Goal: Task Accomplishment & Management: Manage account settings

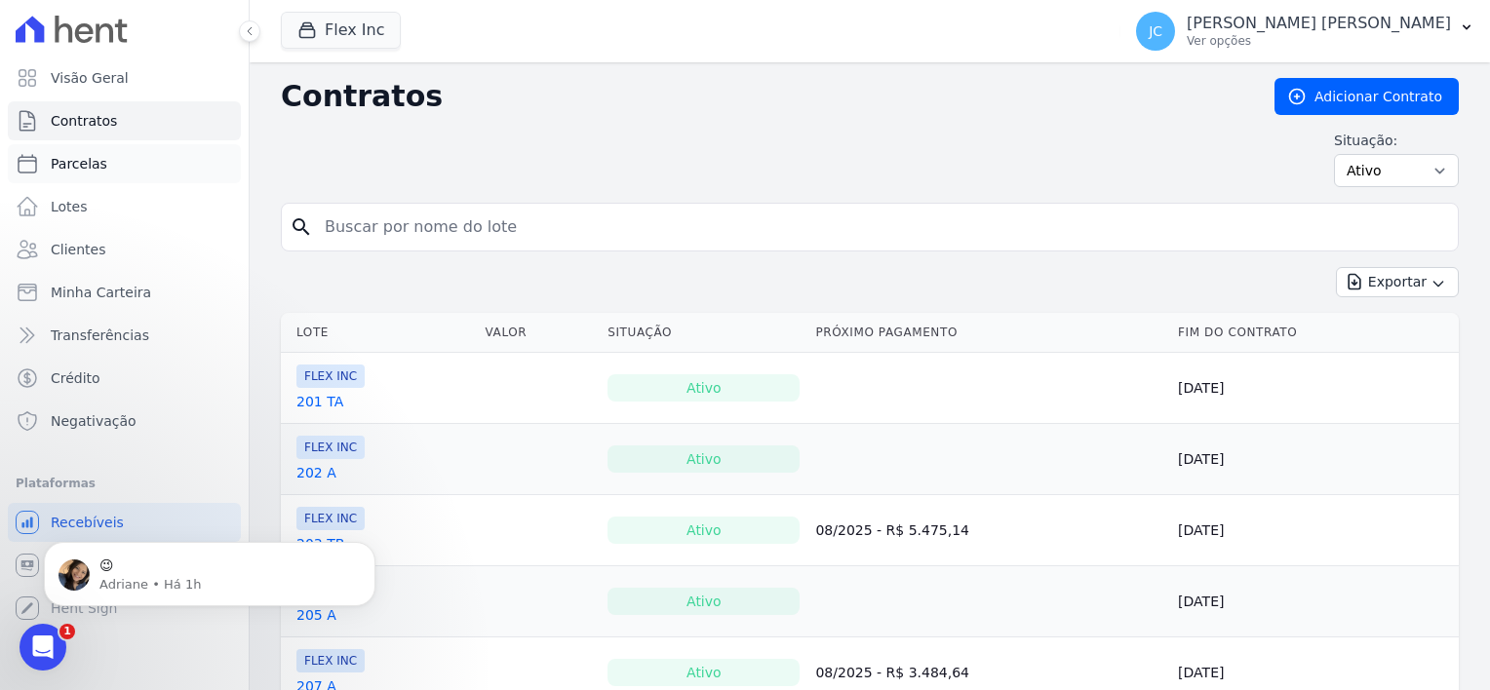
click at [94, 166] on span "Parcelas" at bounding box center [79, 163] width 57 height 19
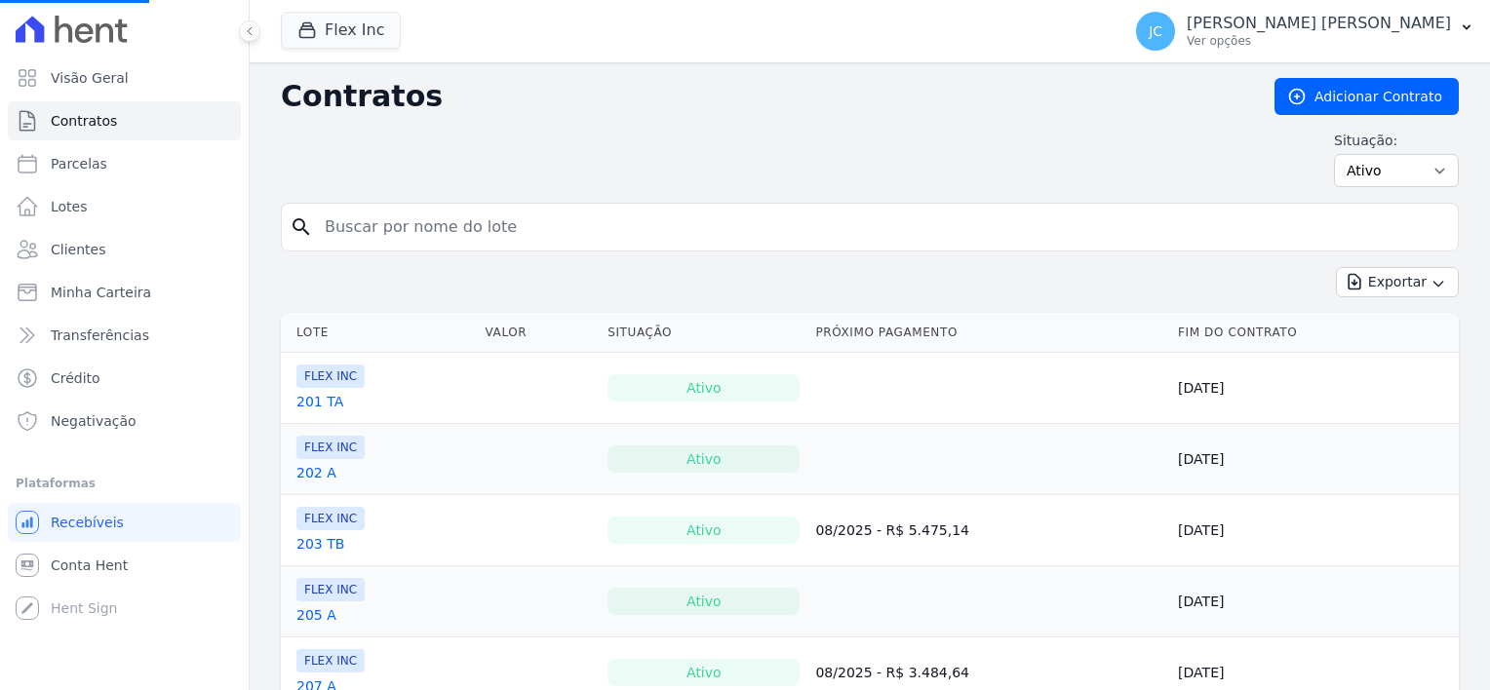
select select
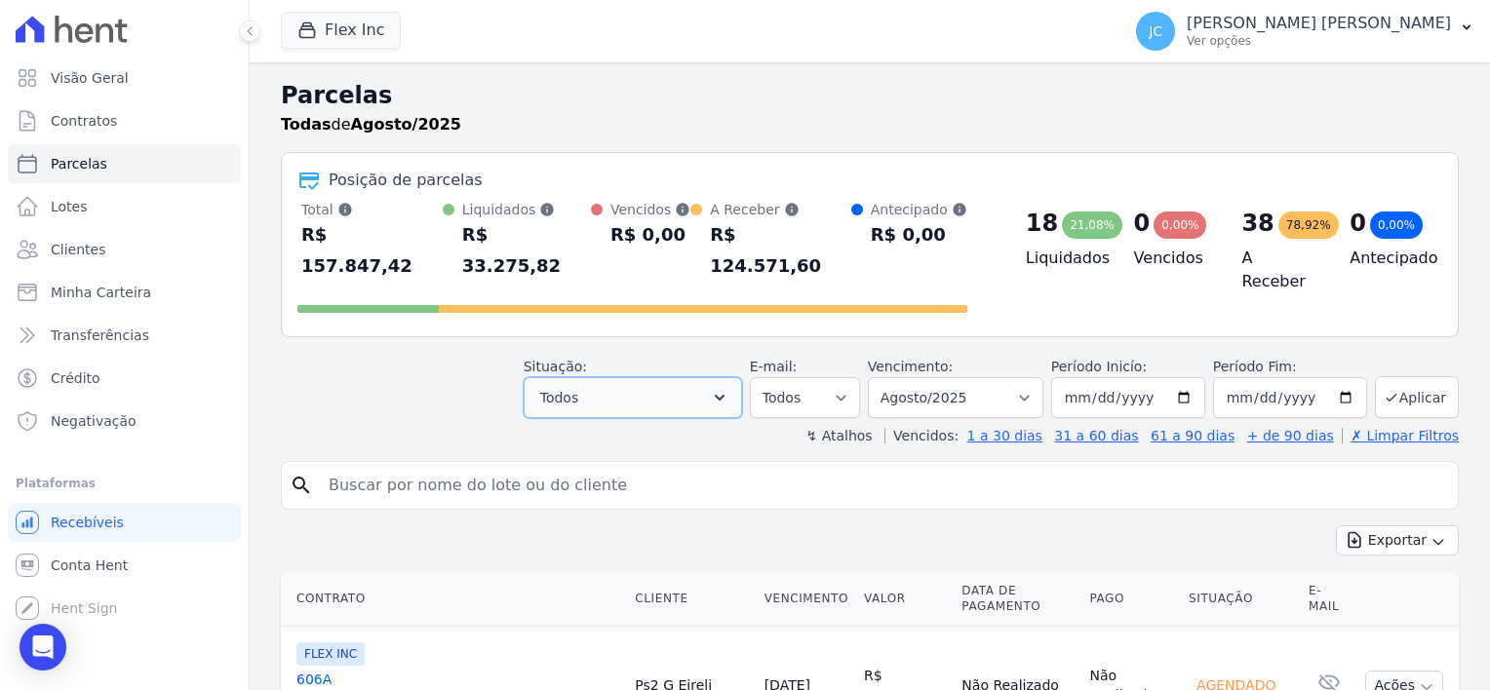
click at [698, 377] on button "Todos" at bounding box center [633, 397] width 218 height 41
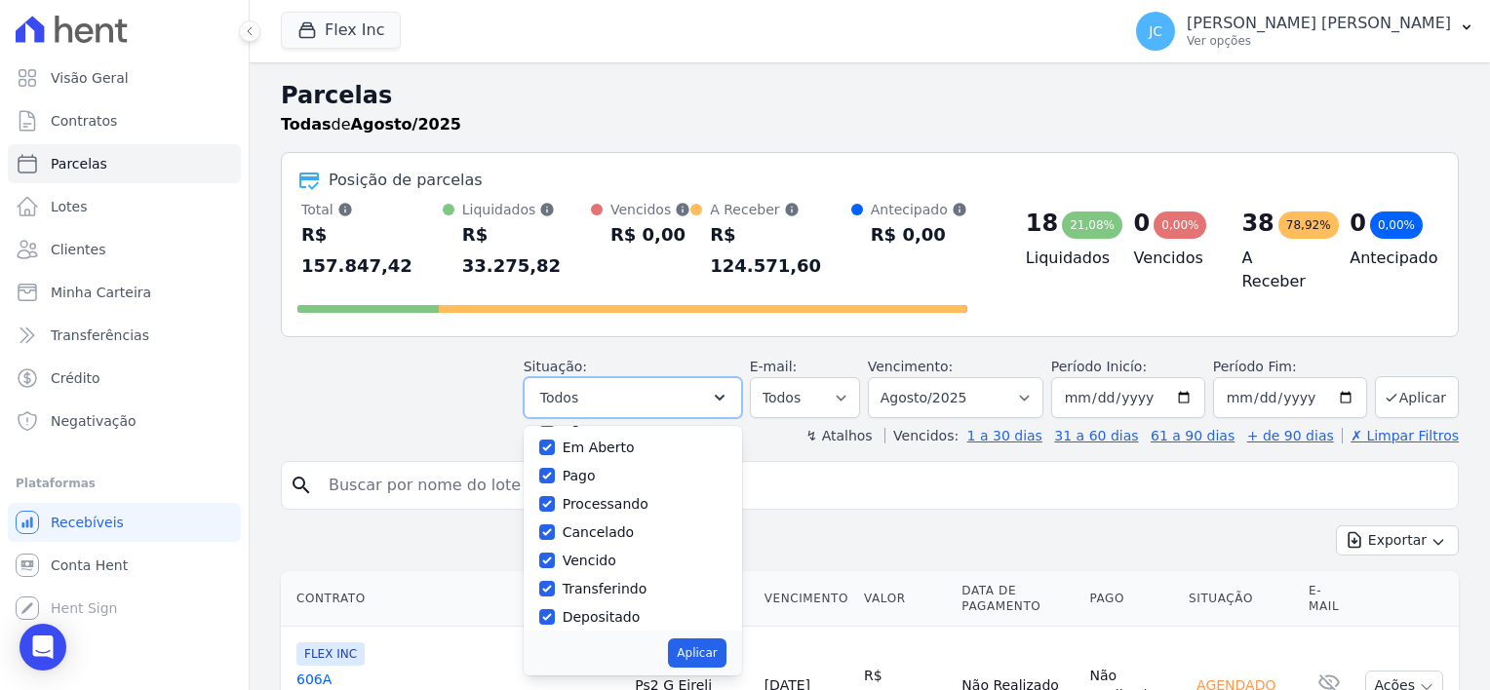
scroll to position [130, 0]
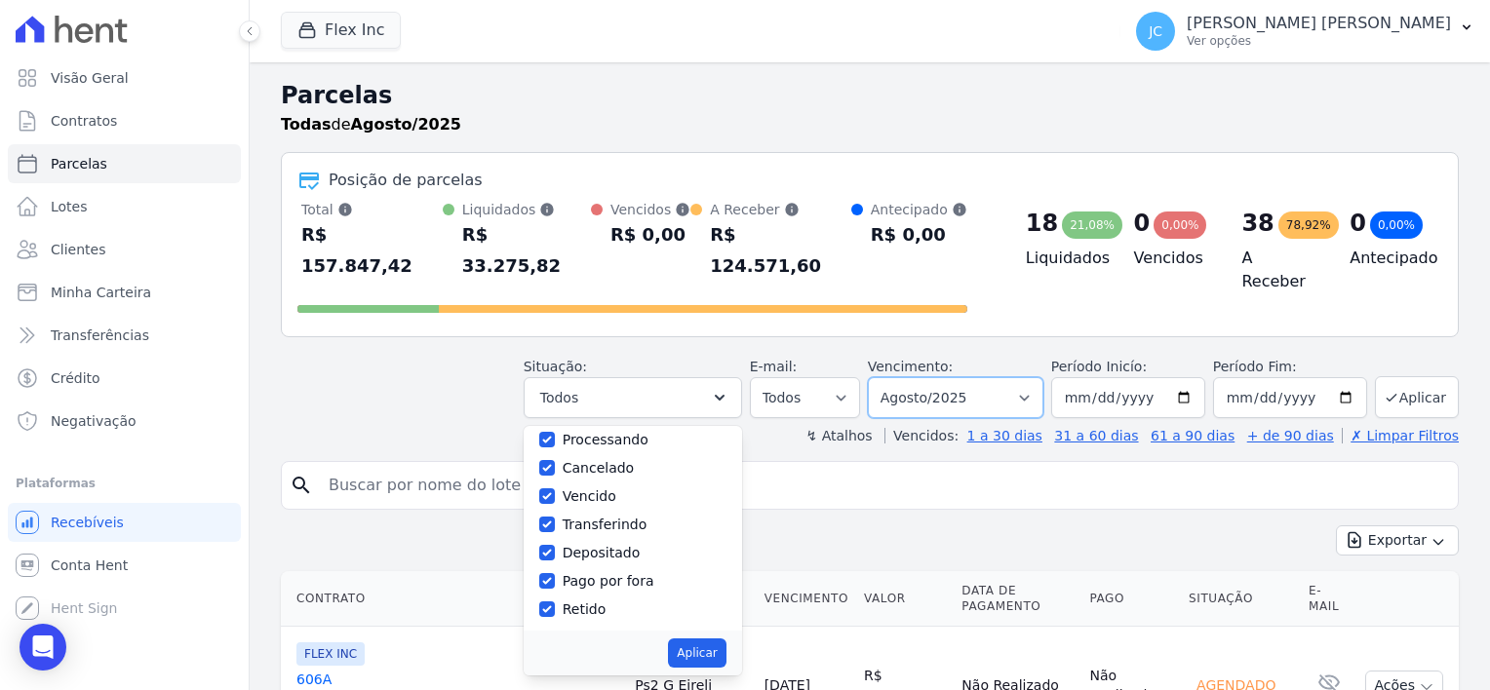
click at [992, 377] on select "Filtrar por período ──────── Todos os meses Julho/2025 Agosto/2025 Setembro/202…" at bounding box center [955, 397] width 175 height 41
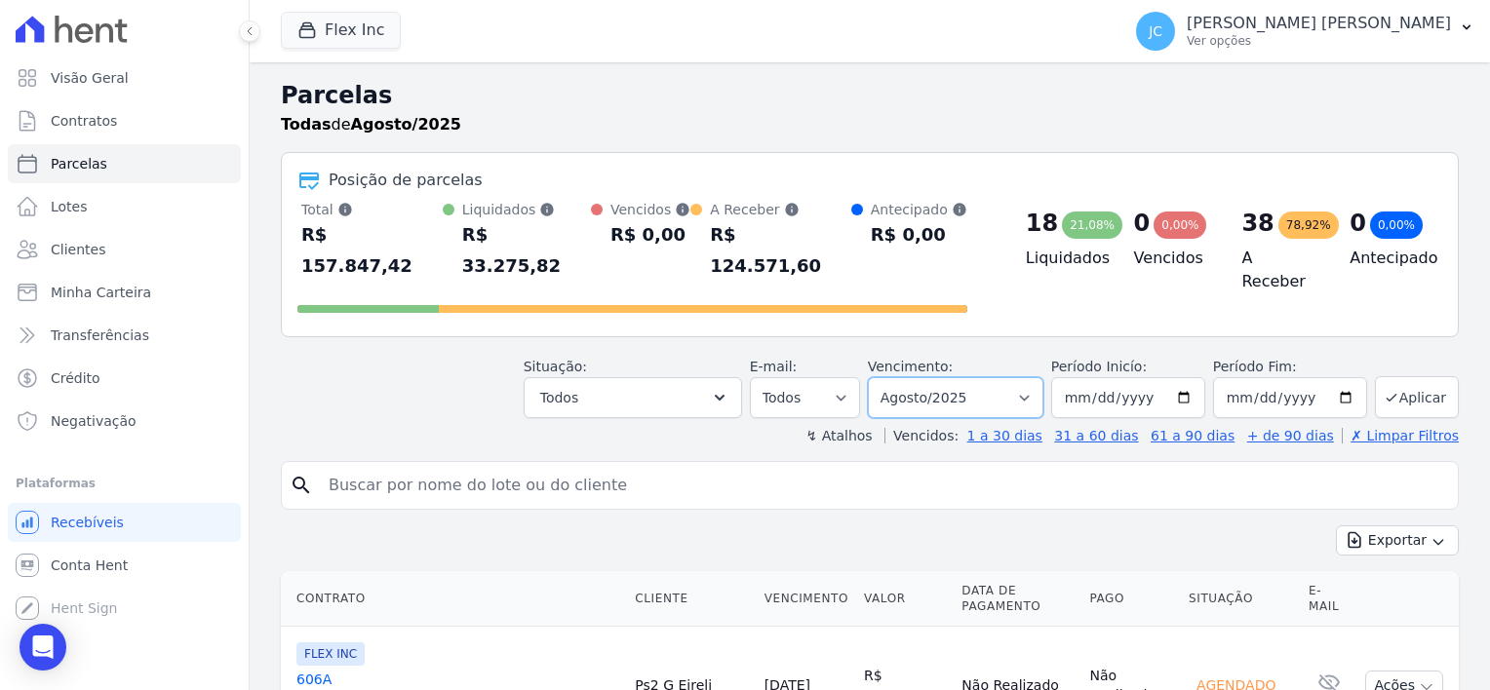
select select "07/2025"
click at [883, 377] on select "Filtrar por período ──────── Todos os meses Julho/2025 Agosto/2025 Setembro/202…" at bounding box center [955, 397] width 175 height 41
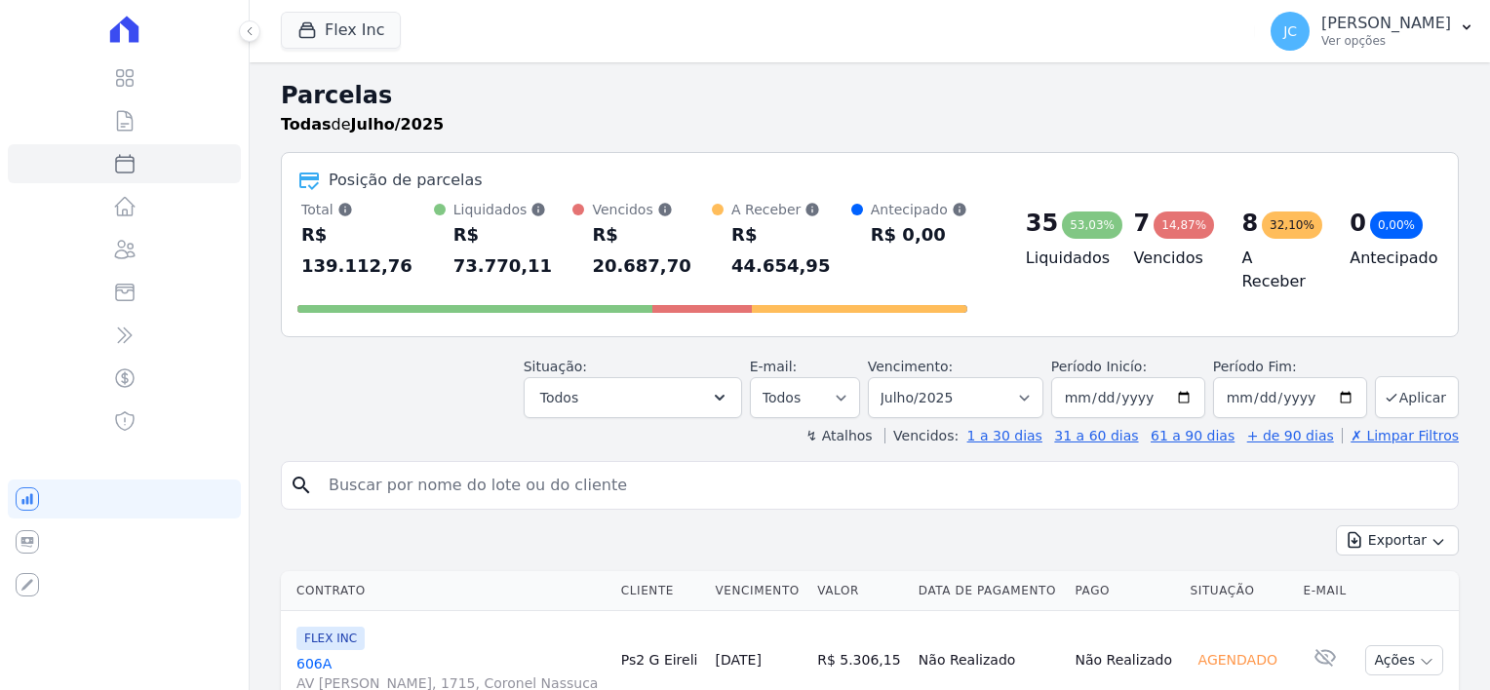
select select
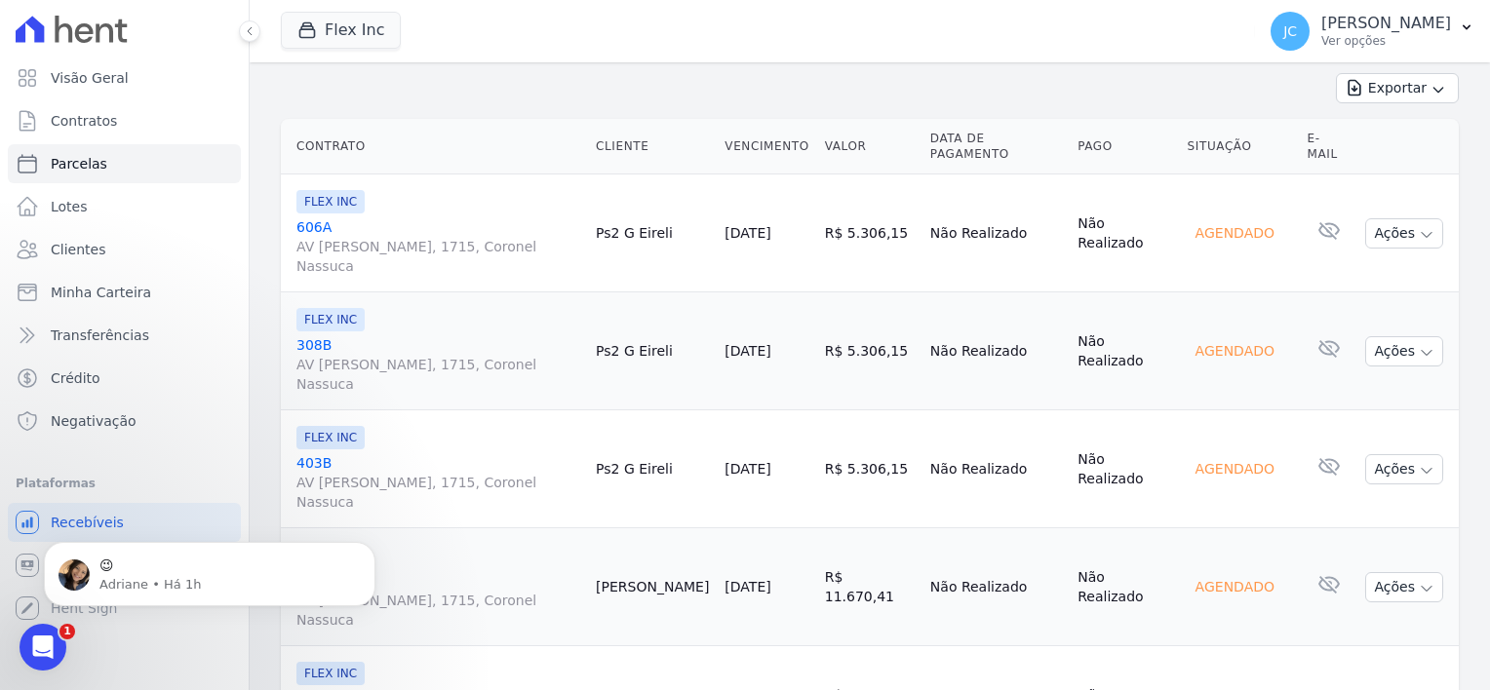
scroll to position [487, 0]
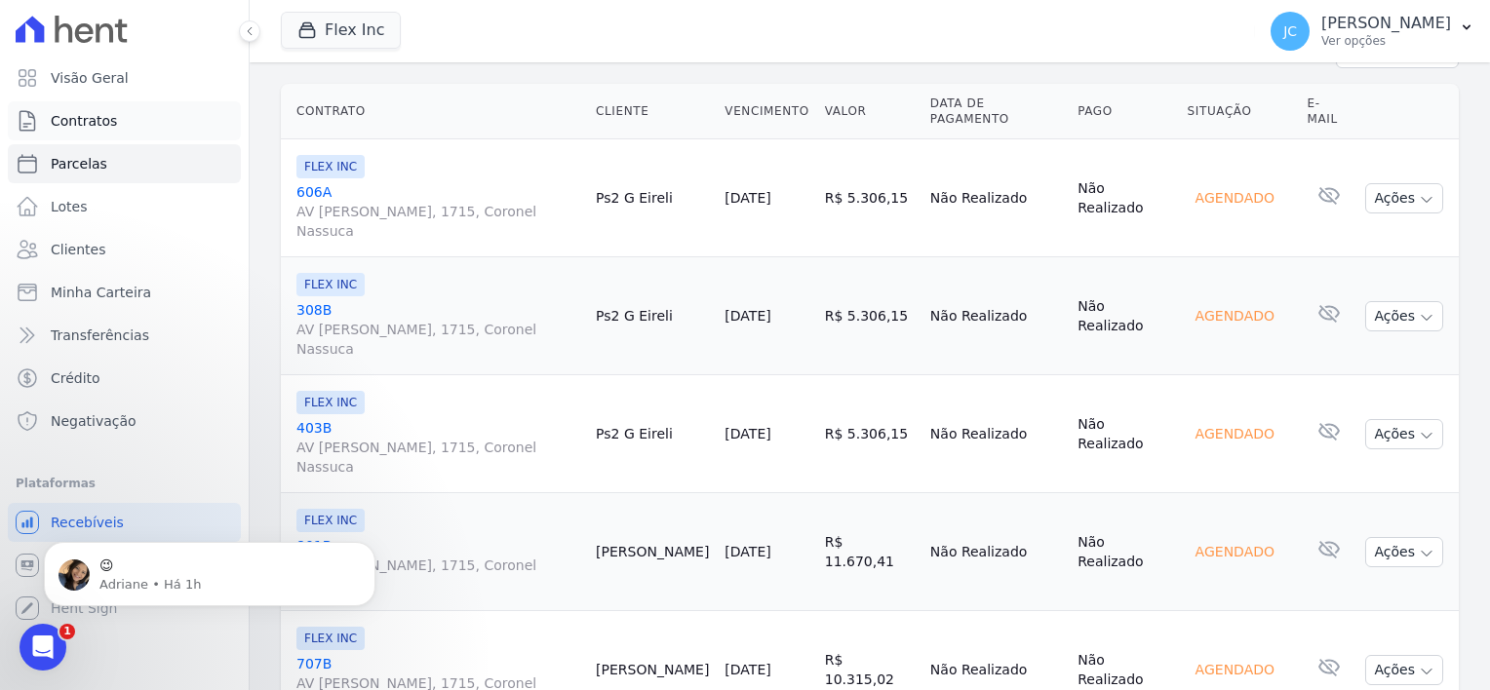
click at [97, 109] on link "Contratos" at bounding box center [124, 120] width 233 height 39
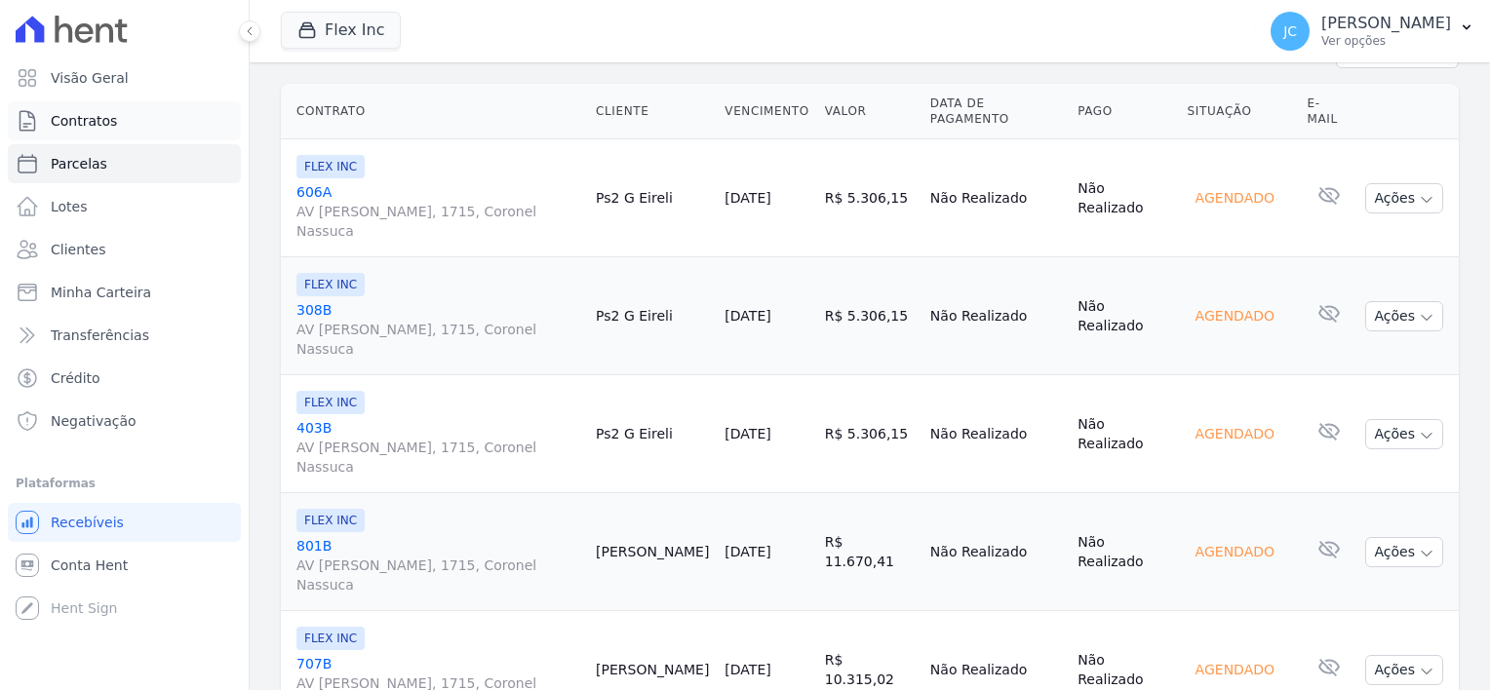
click at [90, 119] on span "Contratos" at bounding box center [84, 120] width 66 height 19
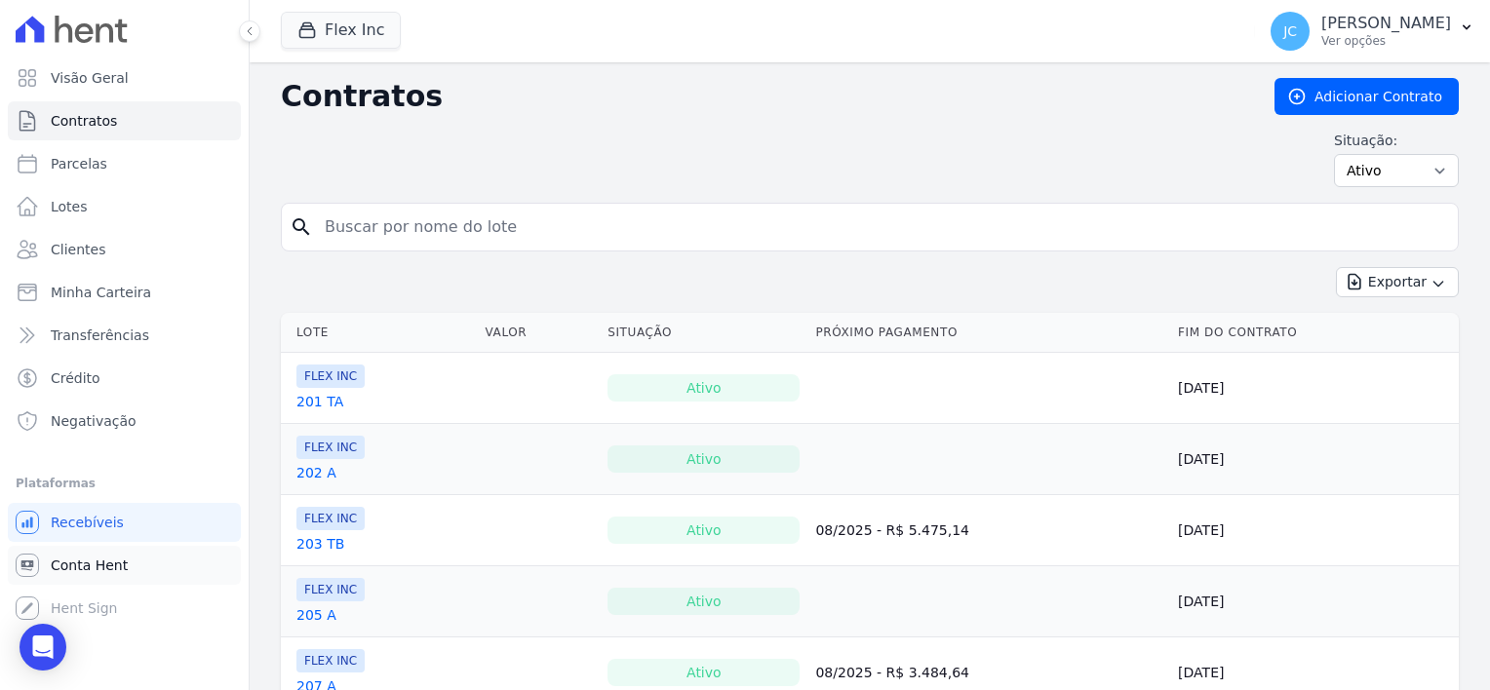
click at [101, 570] on span "Conta Hent" at bounding box center [89, 565] width 77 height 19
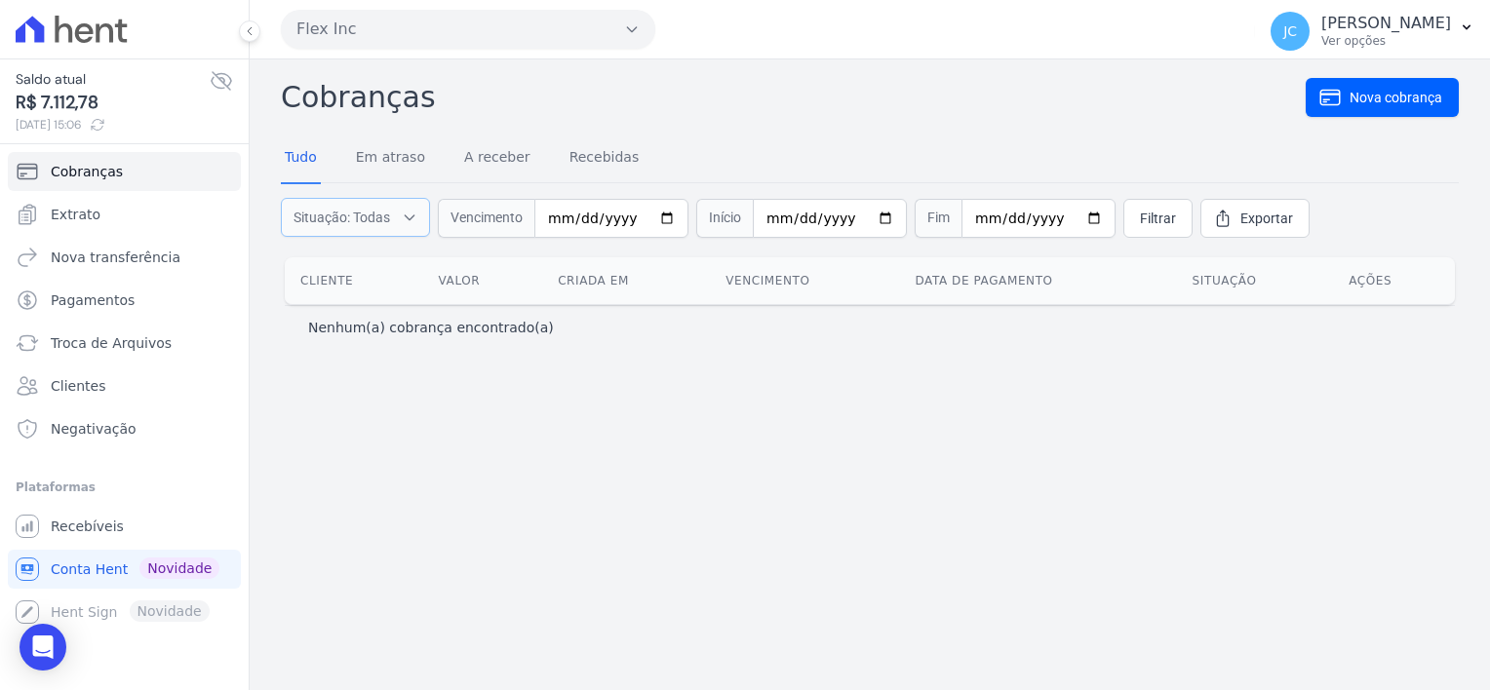
click at [387, 218] on span "Situação: Todas" at bounding box center [341, 217] width 97 height 19
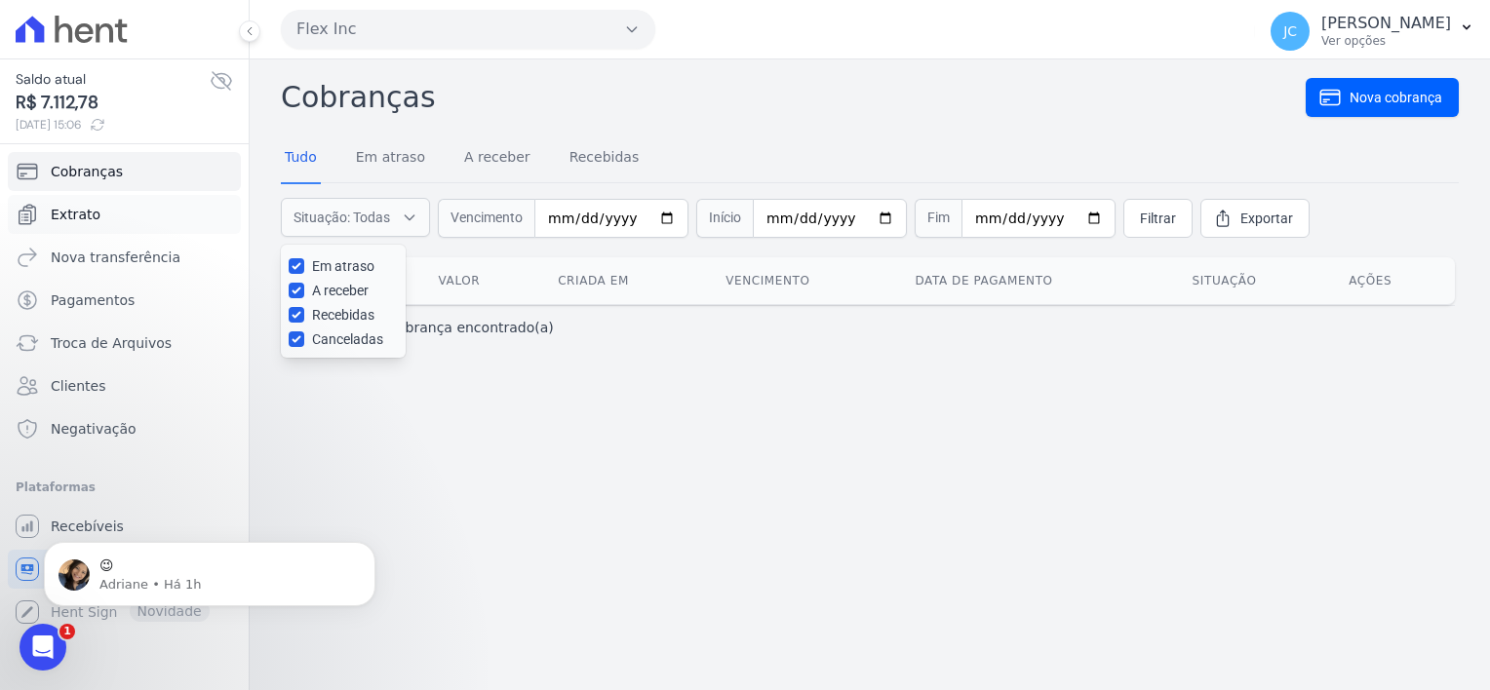
click at [74, 211] on span "Extrato" at bounding box center [76, 214] width 50 height 19
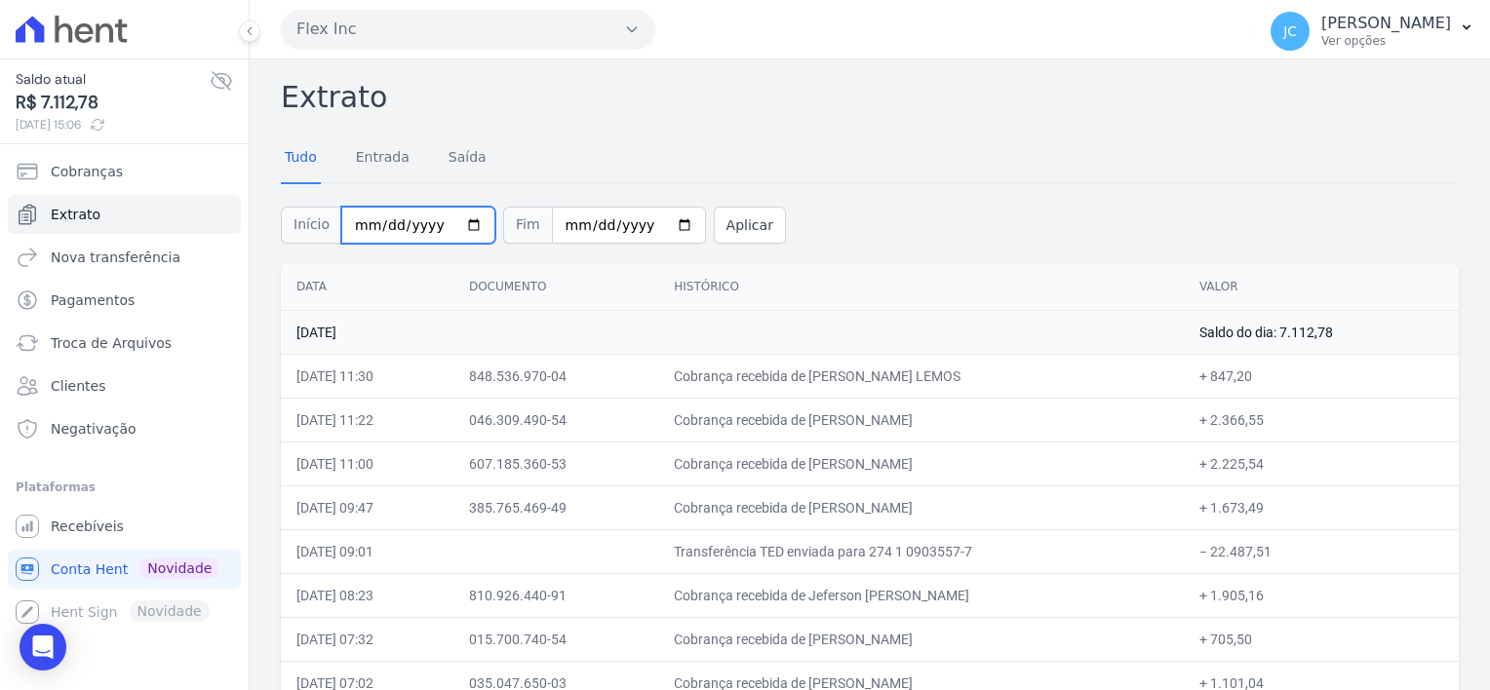
click at [434, 229] on input "[DATE]" at bounding box center [418, 225] width 154 height 37
click at [466, 228] on input "[DATE]" at bounding box center [418, 225] width 154 height 37
type input "[DATE]"
click at [658, 226] on input "[DATE]" at bounding box center [629, 225] width 154 height 37
type input "[DATE]"
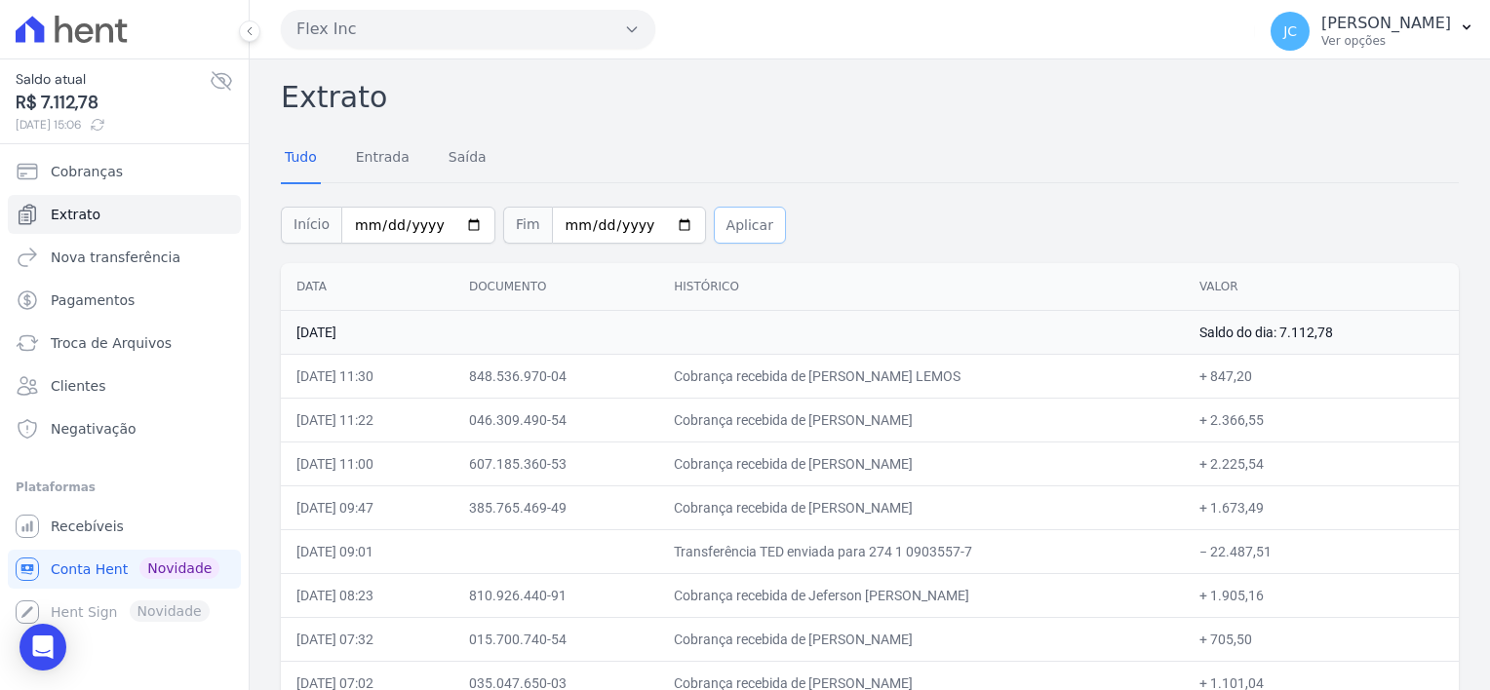
click at [725, 226] on button "Aplicar" at bounding box center [750, 225] width 72 height 37
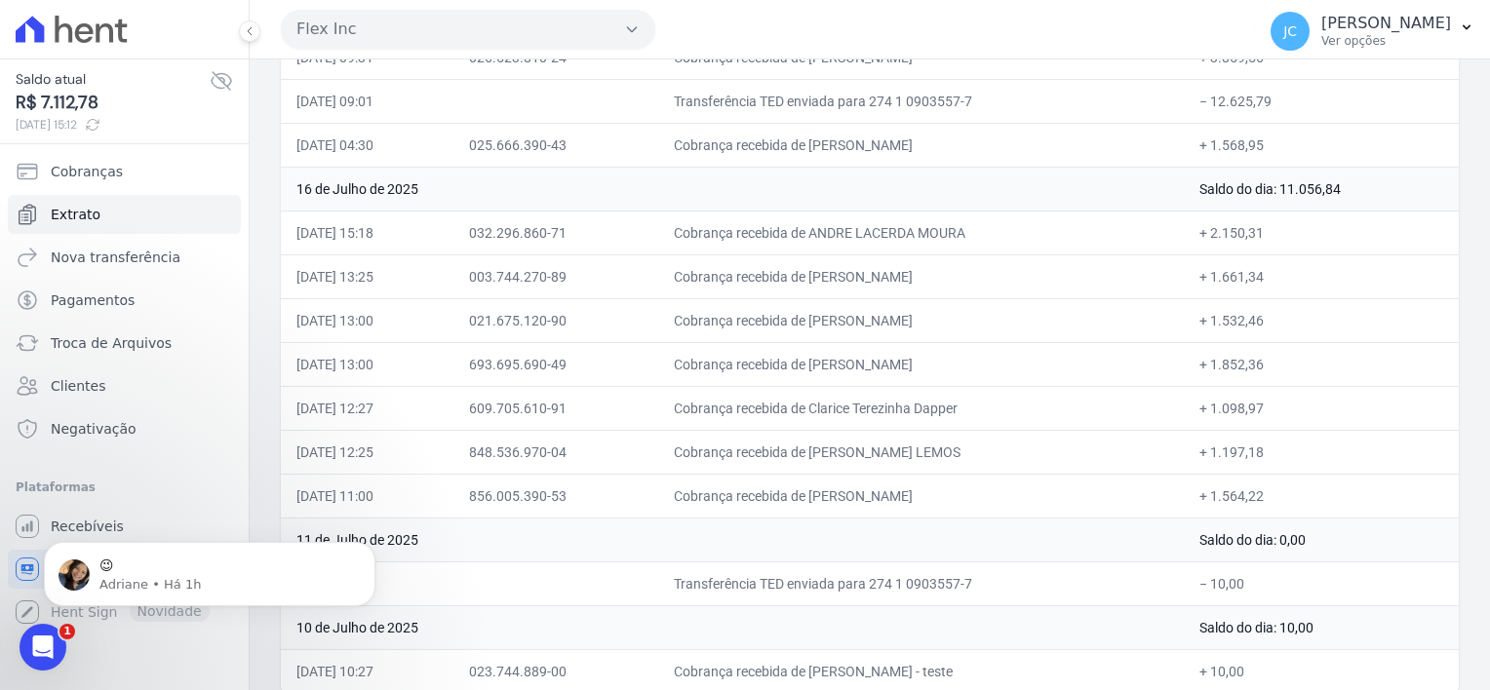
scroll to position [2167, 0]
